Goal: Check status

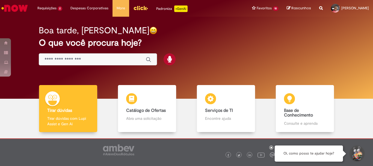
scroll to position [27, 0]
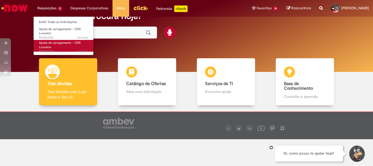
click at [58, 43] on span "Ajuste de carregamento - CDR Louveira" at bounding box center [60, 45] width 42 height 8
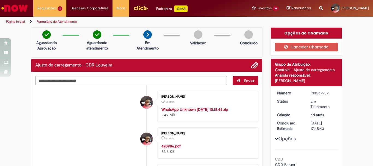
click at [16, 22] on link "Página inicial" at bounding box center [15, 21] width 19 height 4
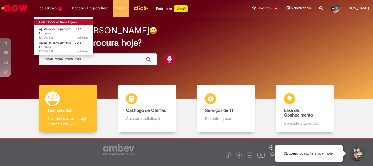
click at [49, 20] on link "Exibir Todas as Solicitações" at bounding box center [64, 22] width 60 height 6
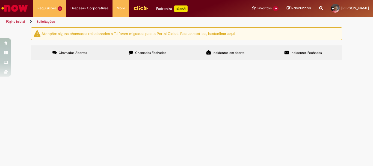
click at [145, 56] on label "Chamados Fechados" at bounding box center [148, 52] width 78 height 15
click at [213, 53] on span "Incidentes em aberto" at bounding box center [228, 52] width 32 height 4
click at [302, 56] on label "Incidentes Fechados" at bounding box center [303, 52] width 78 height 15
click at [215, 51] on span "Incidentes em aberto" at bounding box center [228, 52] width 32 height 4
click at [169, 51] on label "Chamados Fechados" at bounding box center [148, 52] width 78 height 15
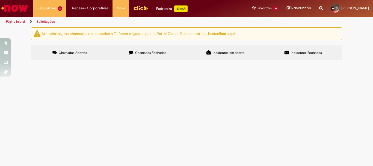
click at [88, 54] on label "Chamados Abertos" at bounding box center [70, 52] width 78 height 15
